Goal: Task Accomplishment & Management: Manage account settings

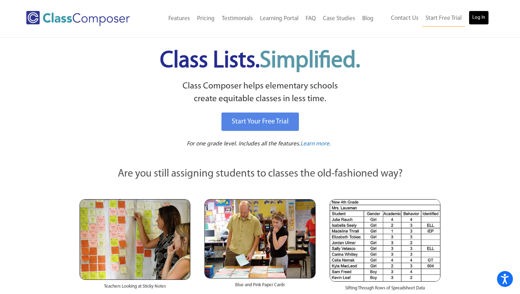
click at [477, 17] on link "Log In" at bounding box center [479, 18] width 20 height 14
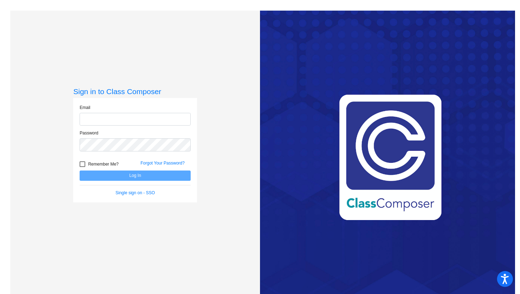
click at [147, 122] on input "email" at bounding box center [135, 119] width 111 height 13
type input "[EMAIL_ADDRESS][DOMAIN_NAME]"
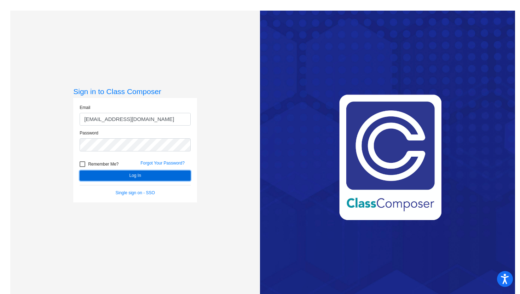
click at [102, 174] on button "Log In" at bounding box center [135, 176] width 111 height 10
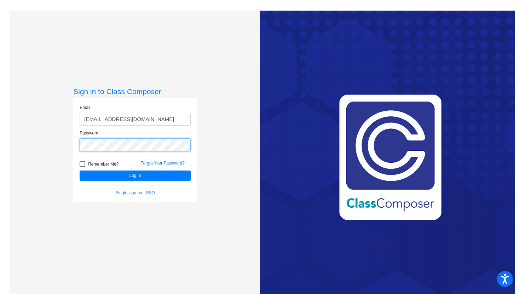
click at [47, 142] on div "Sign in to Class Composer Email snoble@hershey.k12.pa.us Password Remember Me? …" at bounding box center [135, 158] width 250 height 294
click at [80, 171] on button "Log In" at bounding box center [135, 176] width 111 height 10
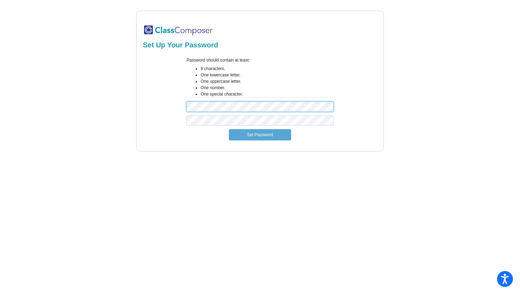
click at [167, 103] on div "Password should contain at least: 8 characters. One lowercase letter. One upper…" at bounding box center [260, 86] width 236 height 58
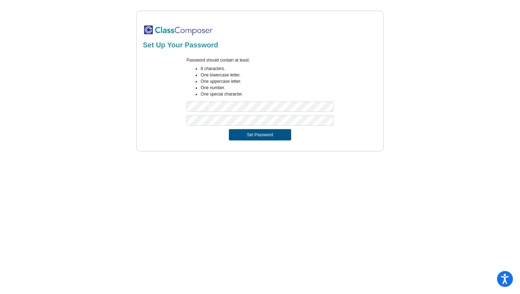
click at [277, 135] on button "Set Password" at bounding box center [260, 134] width 62 height 11
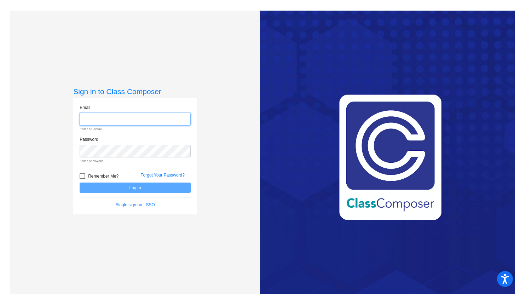
type input "[EMAIL_ADDRESS][DOMAIN_NAME]"
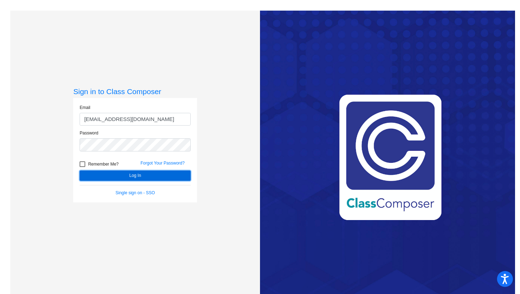
click at [132, 174] on button "Log In" at bounding box center [135, 176] width 111 height 10
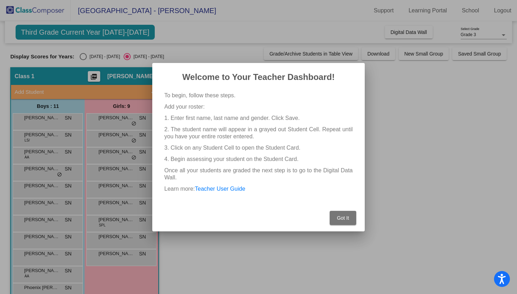
click at [341, 219] on span "Got It" at bounding box center [342, 218] width 12 height 6
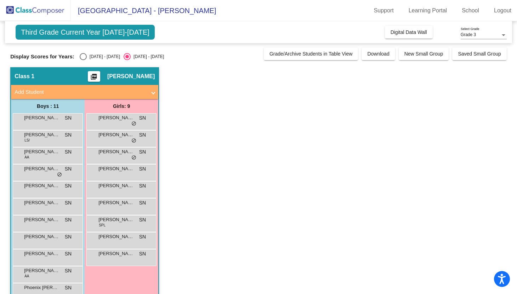
click at [85, 58] on div "Select an option" at bounding box center [83, 56] width 7 height 7
click at [83, 60] on input "2024 - 2025" at bounding box center [83, 60] width 0 height 0
radio input "true"
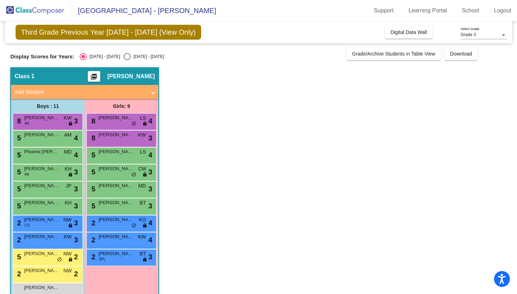
scroll to position [17, 0]
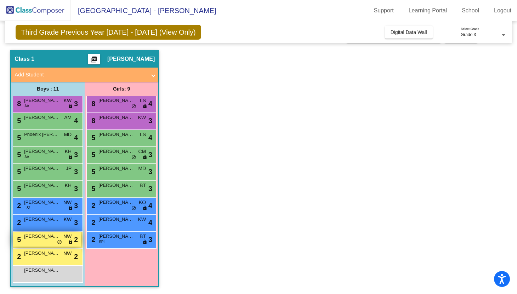
click at [47, 236] on span "Elliot Schmidt" at bounding box center [41, 236] width 35 height 7
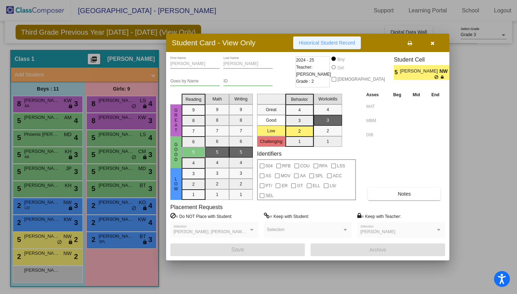
click at [318, 46] on button "Historical Student Record" at bounding box center [327, 42] width 68 height 13
click at [431, 44] on icon "button" at bounding box center [432, 43] width 4 height 5
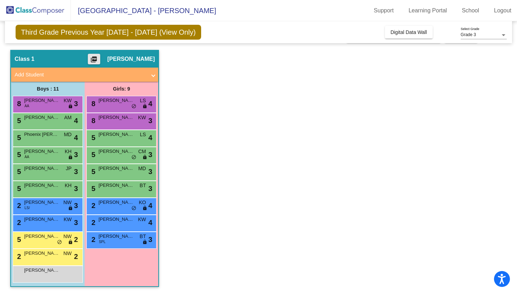
click at [98, 61] on mat-icon "picture_as_pdf" at bounding box center [94, 61] width 8 height 10
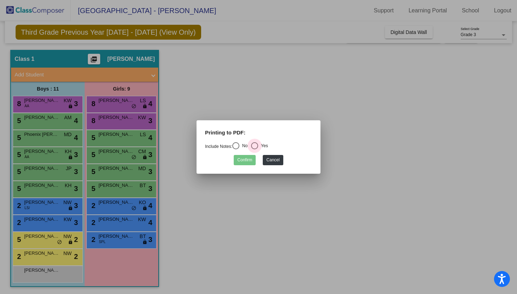
click at [257, 147] on div "Select an option" at bounding box center [254, 145] width 7 height 7
click at [254, 149] on input "Yes" at bounding box center [254, 149] width 0 height 0
radio input "true"
click at [249, 158] on button "Confirm" at bounding box center [245, 160] width 22 height 10
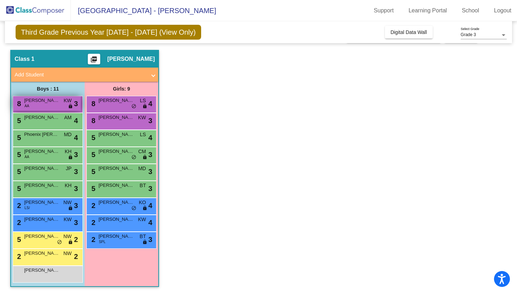
click at [42, 110] on div "8 Owen Wilder AA KW lock do_not_disturb_alt 3" at bounding box center [47, 103] width 68 height 15
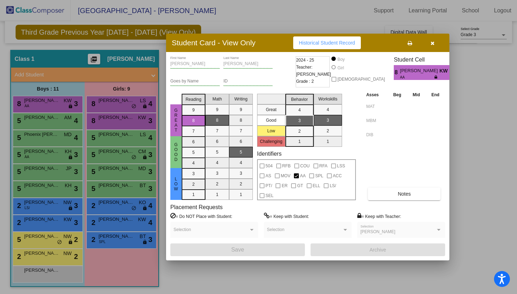
click at [123, 265] on div at bounding box center [258, 147] width 517 height 294
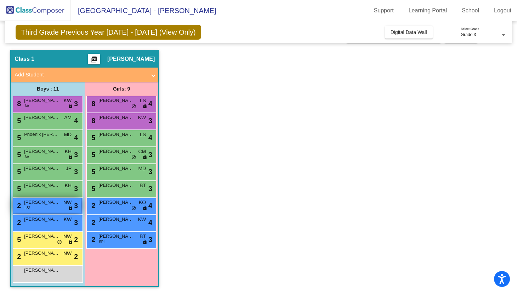
click at [51, 209] on div "2 Caeden Allen LS/ NW lock do_not_disturb_alt 3" at bounding box center [47, 205] width 68 height 15
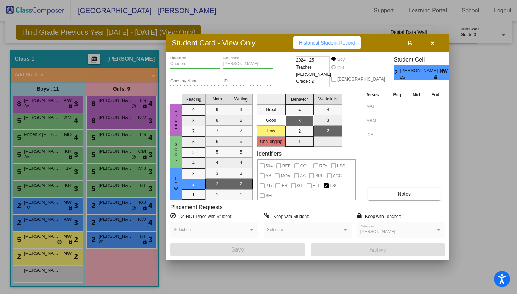
click at [104, 265] on div at bounding box center [258, 147] width 517 height 294
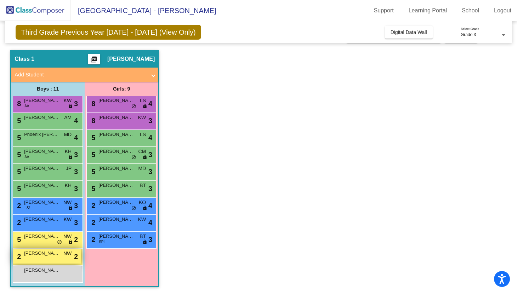
click at [40, 256] on span "Austin Fackler" at bounding box center [41, 253] width 35 height 7
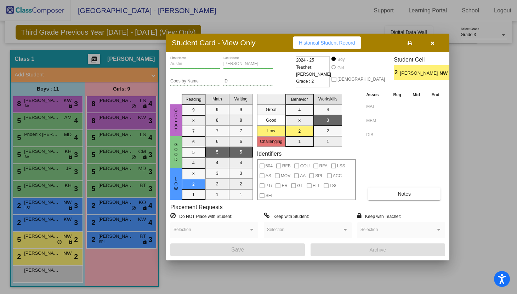
click at [119, 278] on div at bounding box center [258, 147] width 517 height 294
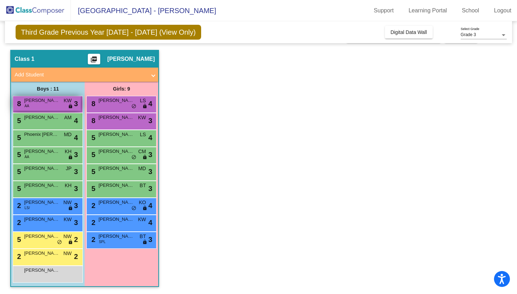
click at [59, 101] on span "Owen Wilder" at bounding box center [41, 100] width 35 height 7
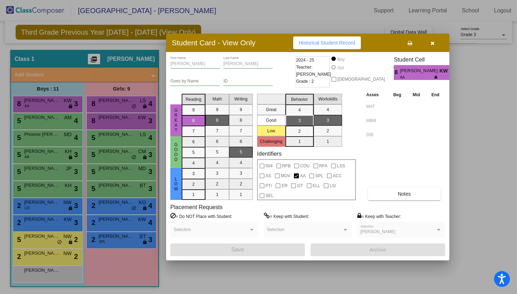
click at [228, 274] on div at bounding box center [258, 147] width 517 height 294
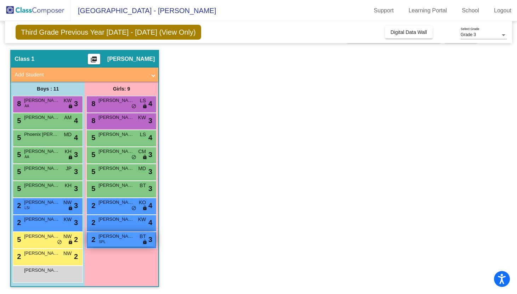
click at [116, 243] on div "2 Fiona Bentley SPL BT lock do_not_disturb_alt 3" at bounding box center [121, 239] width 68 height 15
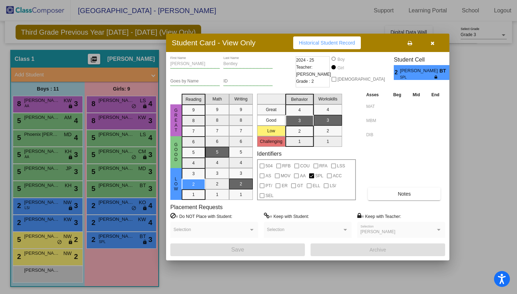
click at [38, 159] on div at bounding box center [258, 147] width 517 height 294
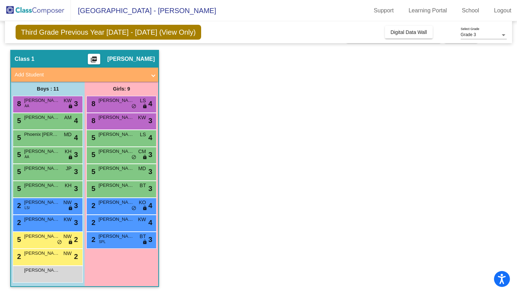
click at [38, 159] on div "5 Charles Groff AA KH lock do_not_disturb_alt 3" at bounding box center [47, 154] width 68 height 15
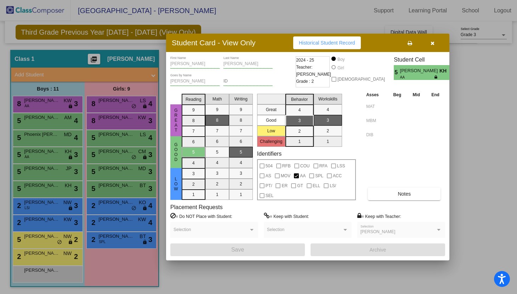
click at [50, 100] on div at bounding box center [258, 147] width 517 height 294
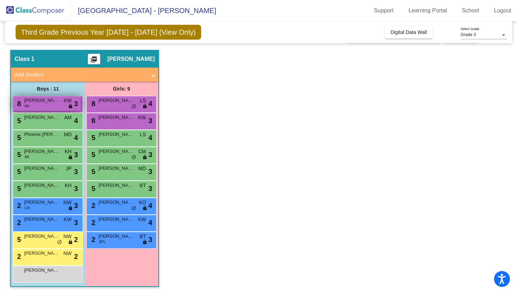
click at [48, 103] on span "Owen Wilder" at bounding box center [41, 100] width 35 height 7
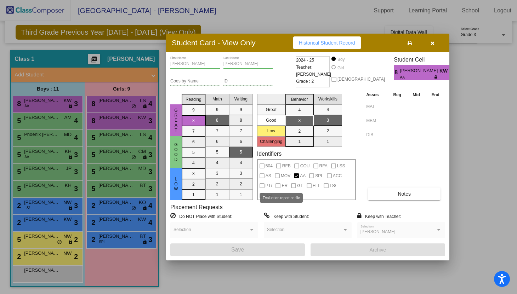
scroll to position [0, 0]
click at [430, 46] on button "button" at bounding box center [432, 42] width 23 height 13
